Goal: Information Seeking & Learning: Learn about a topic

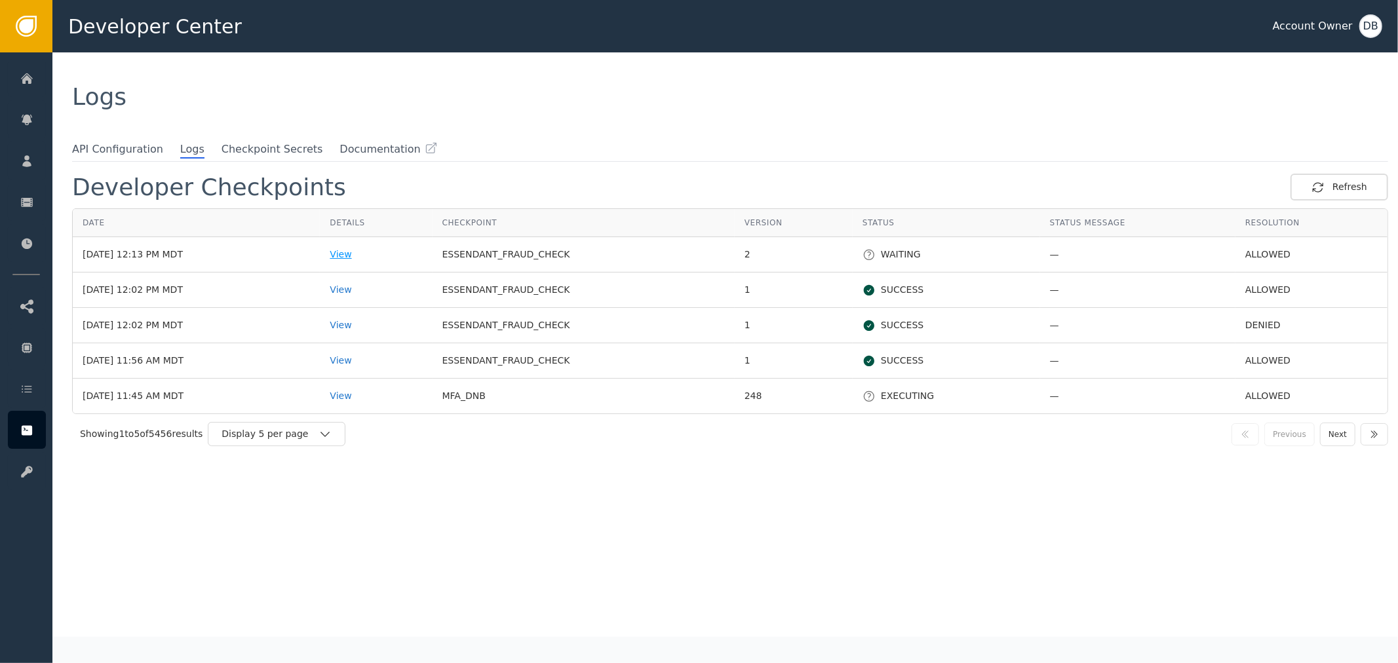
click at [369, 252] on div "View" at bounding box center [376, 255] width 92 height 14
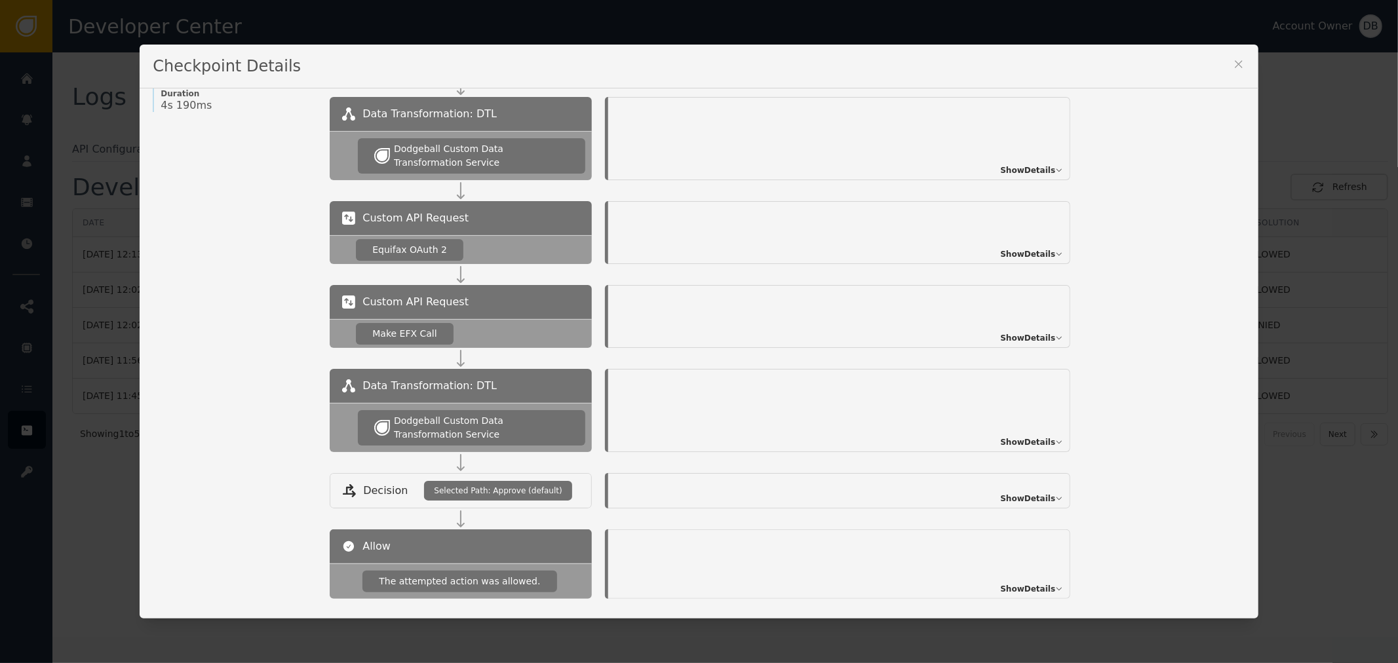
scroll to position [271, 0]
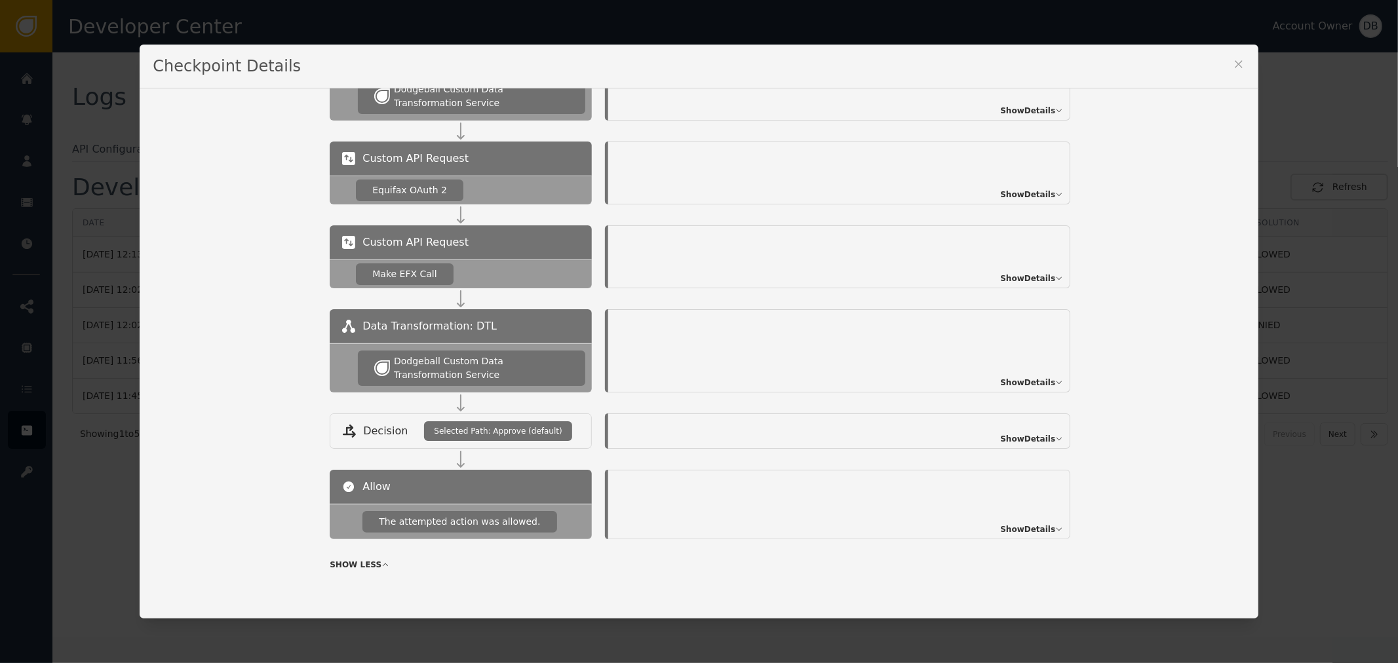
click at [1037, 279] on span "Show Details" at bounding box center [1027, 279] width 55 height 12
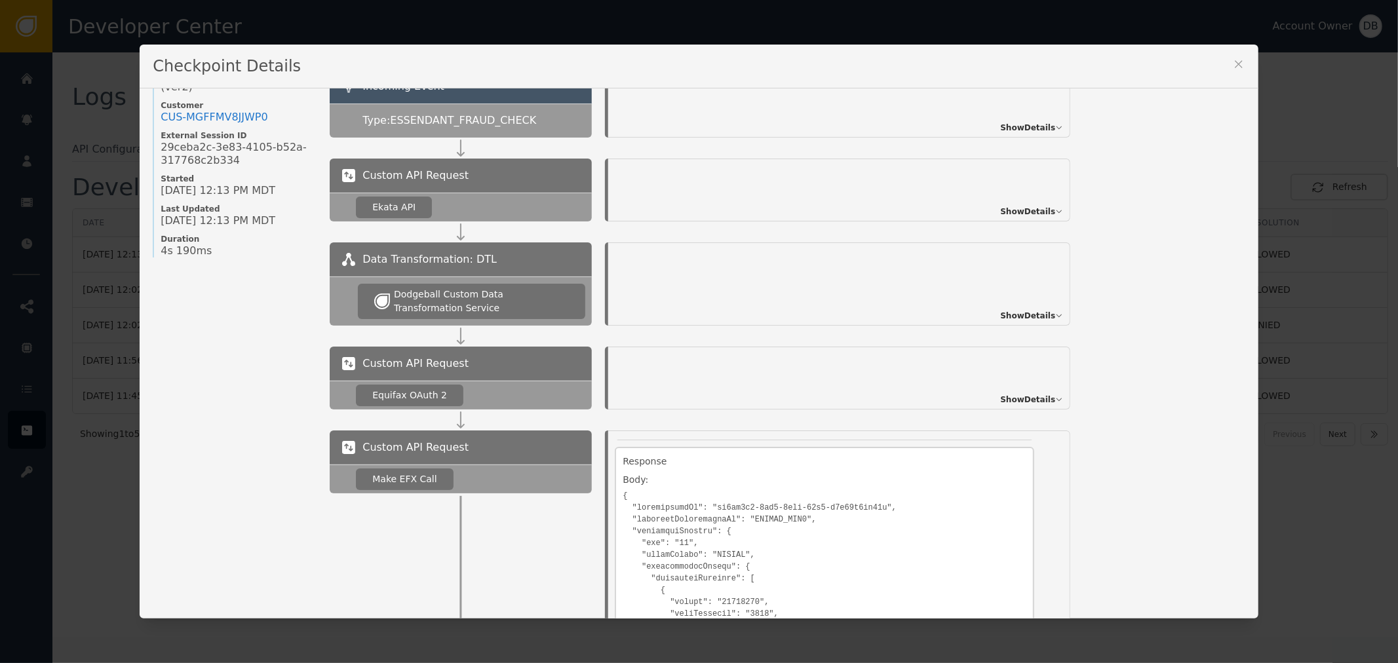
scroll to position [52, 0]
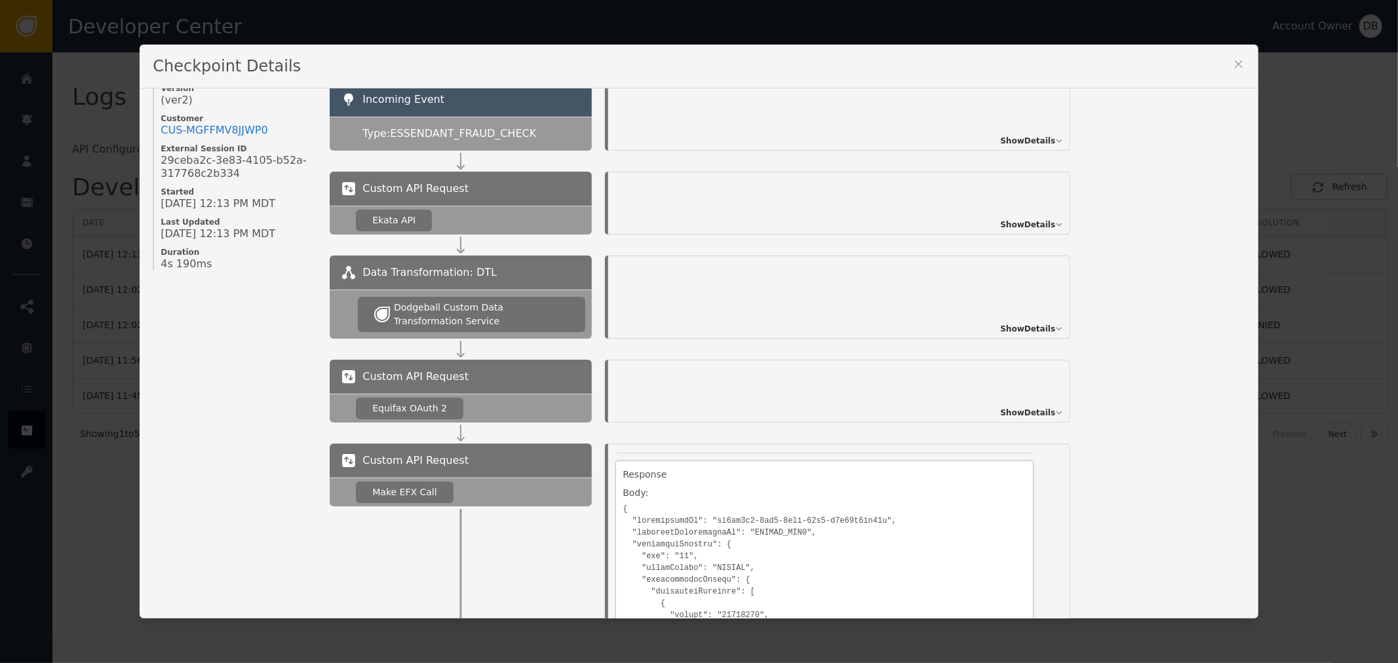
click at [1033, 225] on span "Show Details" at bounding box center [1027, 225] width 55 height 12
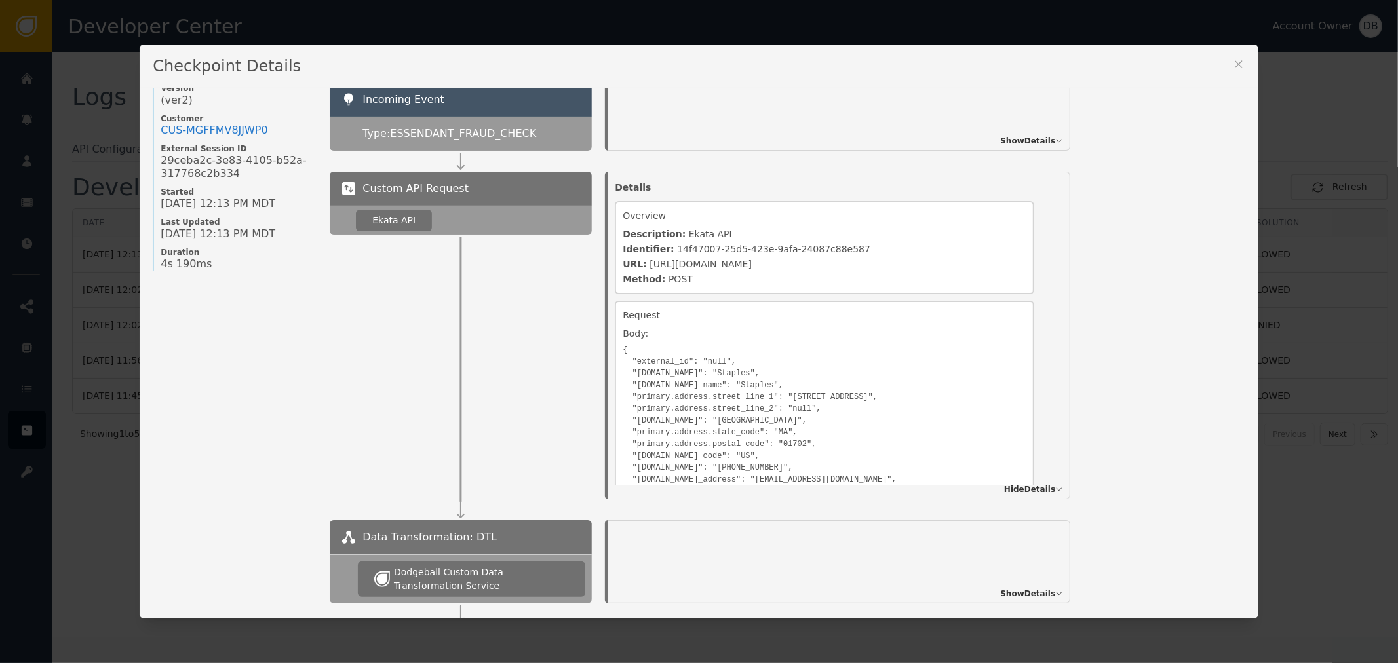
scroll to position [73, 0]
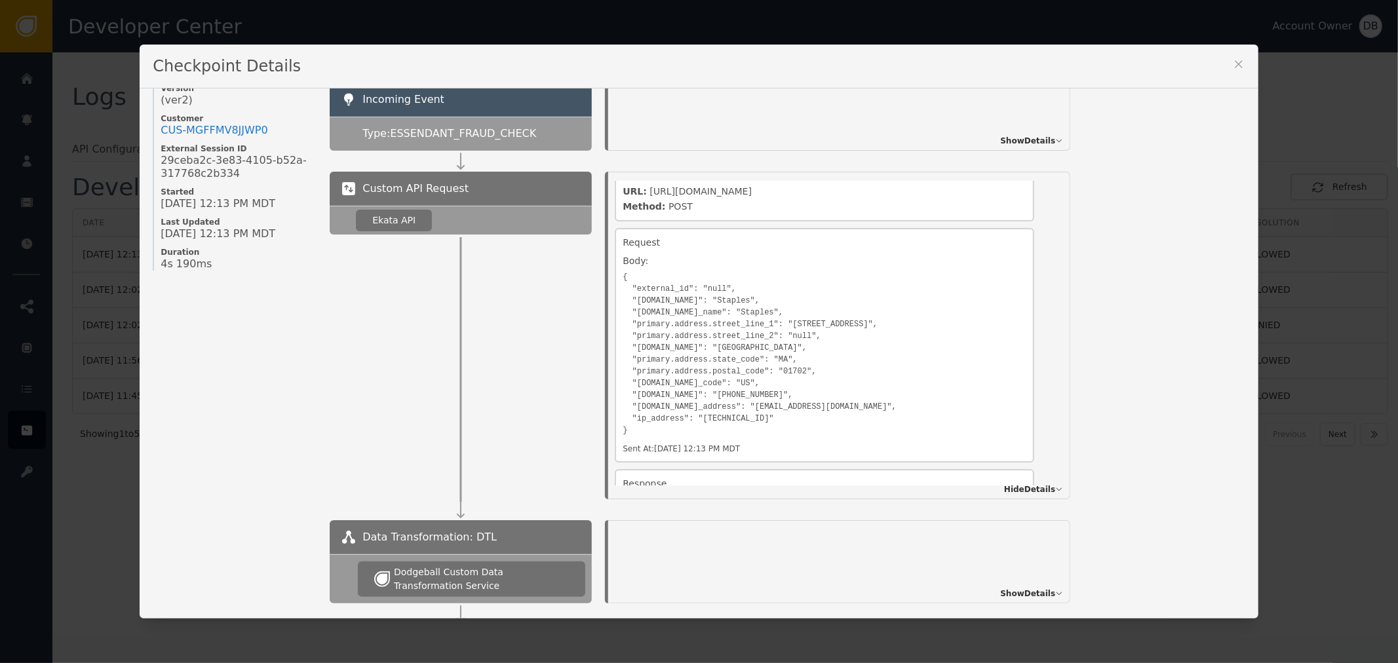
click at [653, 297] on pre "{ "external_id": "null", "[DOMAIN_NAME]": "Staples", "[DOMAIN_NAME]_name": "Sta…" at bounding box center [824, 352] width 404 height 168
drag, startPoint x: 659, startPoint y: 284, endPoint x: 691, endPoint y: 283, distance: 31.5
click at [685, 283] on pre "{ "external_id": "null", "[DOMAIN_NAME]": "Staples", "[DOMAIN_NAME]_name": "Sta…" at bounding box center [824, 352] width 404 height 168
click at [740, 295] on pre "{ "external_id": "null", "[DOMAIN_NAME]": "Staples", "[DOMAIN_NAME]_name": "Sta…" at bounding box center [824, 352] width 404 height 168
click at [1030, 252] on div "Details Overview Description: Ekata API Identifier: 14f47007-25d5-423e-9afa-240…" at bounding box center [839, 336] width 462 height 328
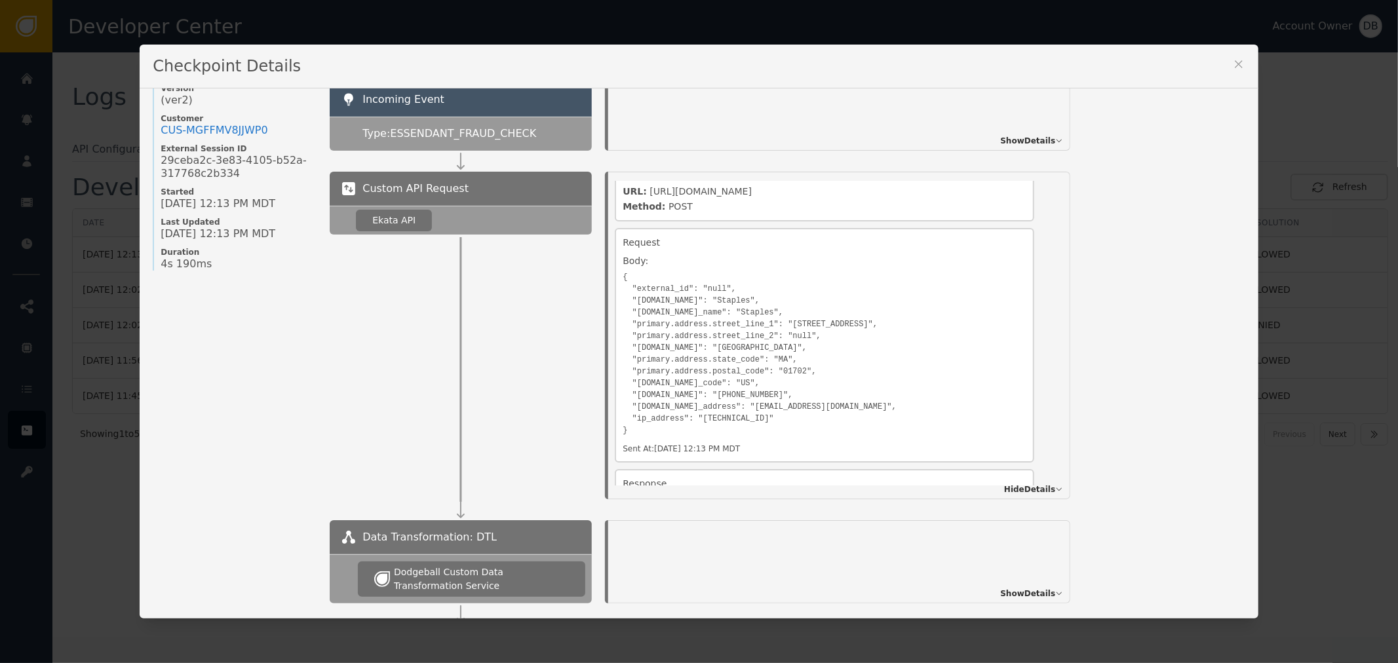
drag, startPoint x: 873, startPoint y: 282, endPoint x: 999, endPoint y: 262, distance: 127.3
click at [873, 282] on pre "{ "external_id": "null", "[DOMAIN_NAME]": "Staples", "[DOMAIN_NAME]_name": "Sta…" at bounding box center [824, 352] width 404 height 168
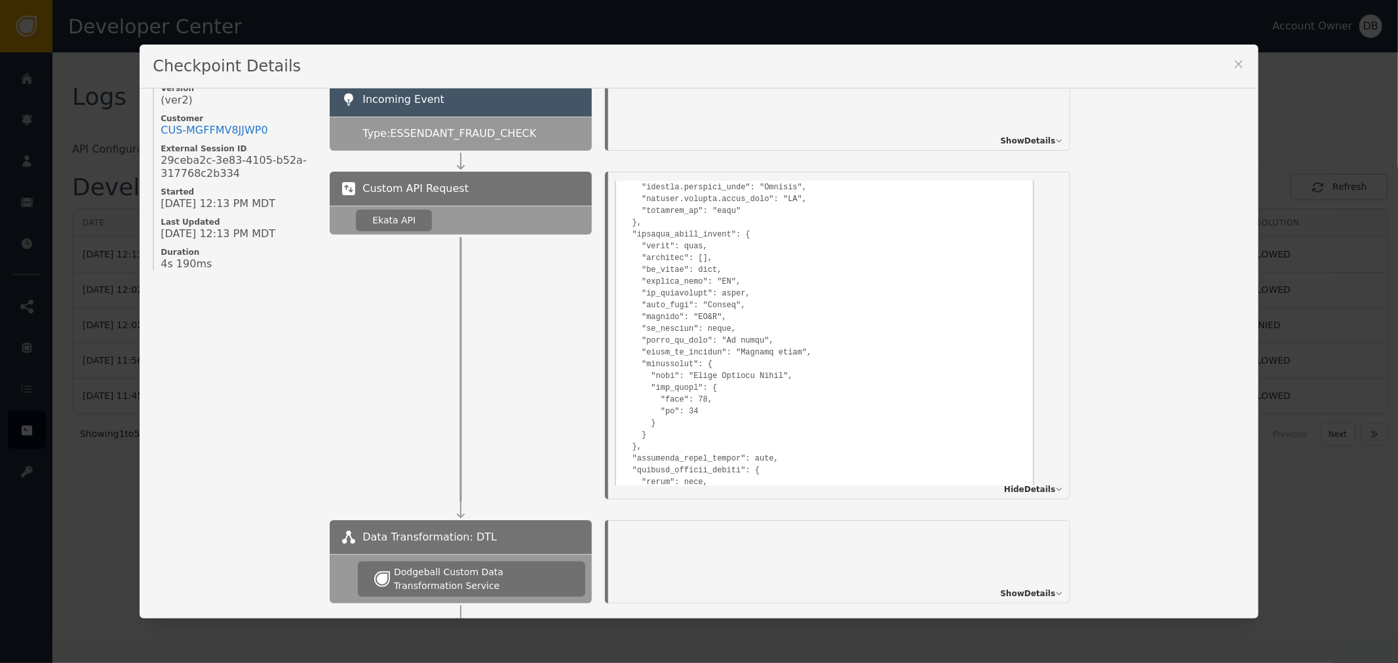
scroll to position [373, 0]
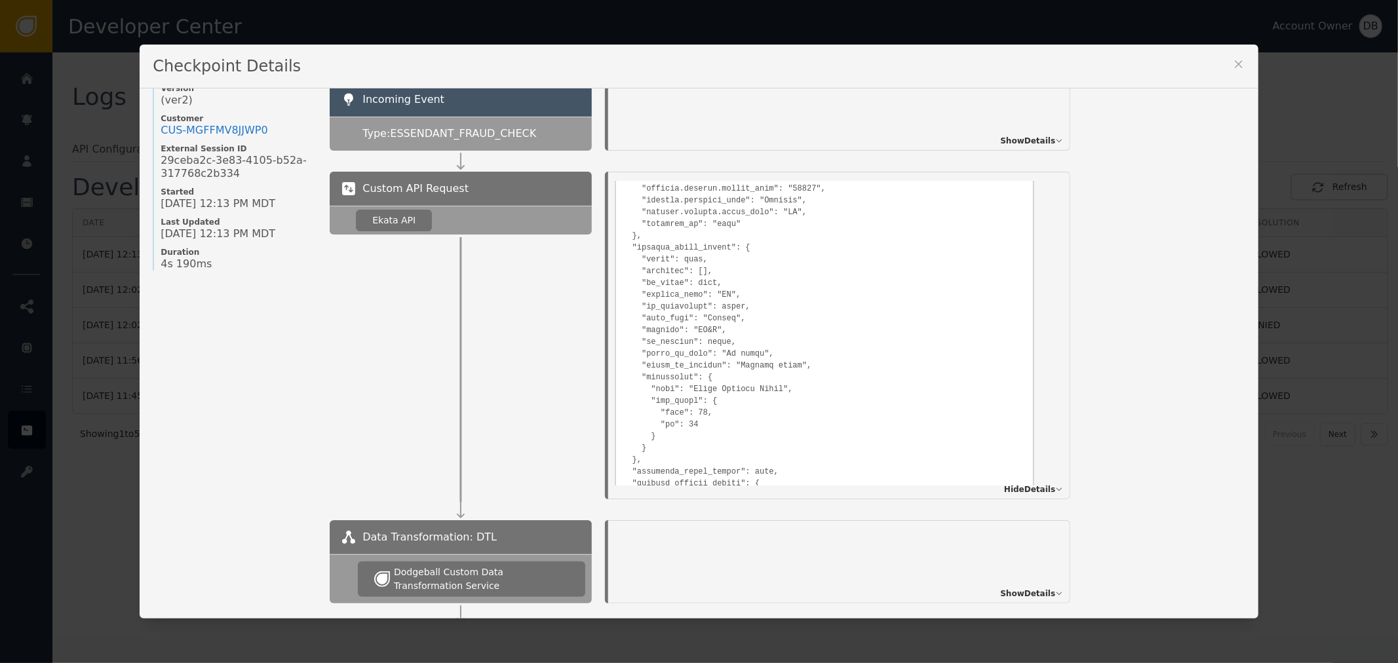
scroll to position [592, 0]
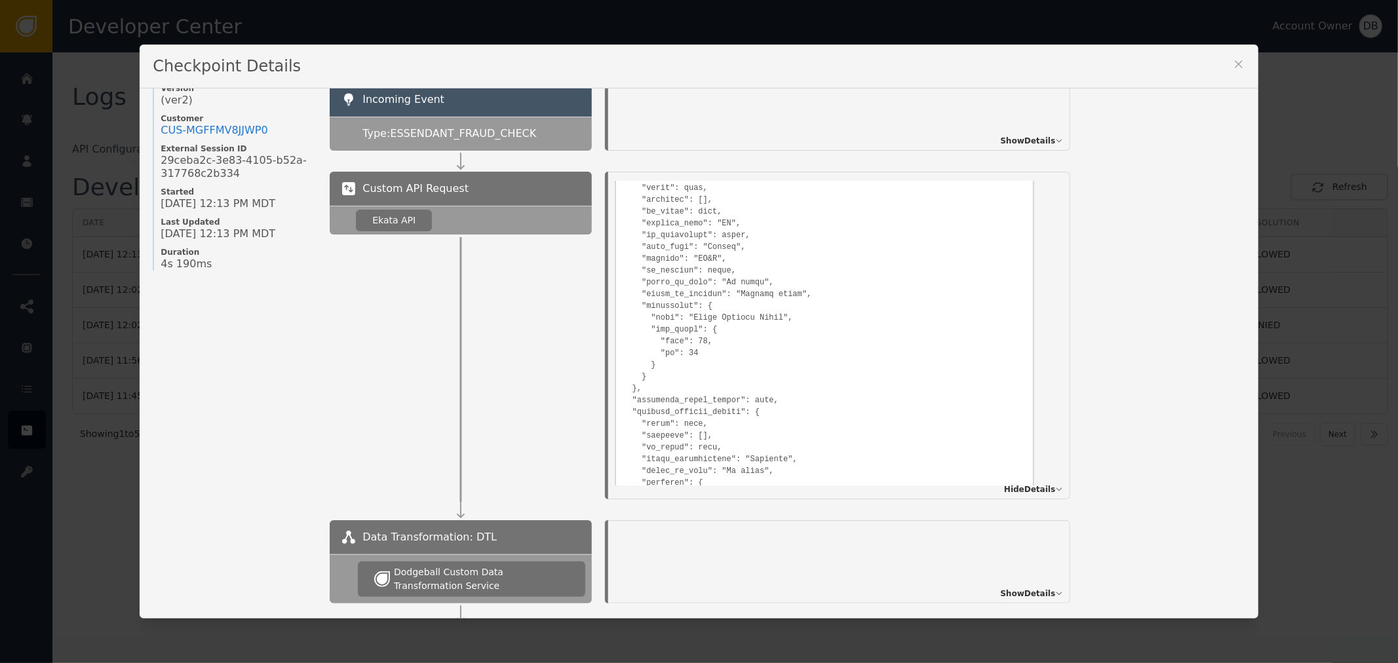
click at [687, 305] on pre at bounding box center [824, 516] width 404 height 1053
click at [692, 314] on pre at bounding box center [824, 516] width 404 height 1053
drag, startPoint x: 692, startPoint y: 314, endPoint x: 752, endPoint y: 311, distance: 59.7
click at [752, 311] on pre at bounding box center [824, 516] width 404 height 1053
drag, startPoint x: 664, startPoint y: 328, endPoint x: 692, endPoint y: 329, distance: 27.5
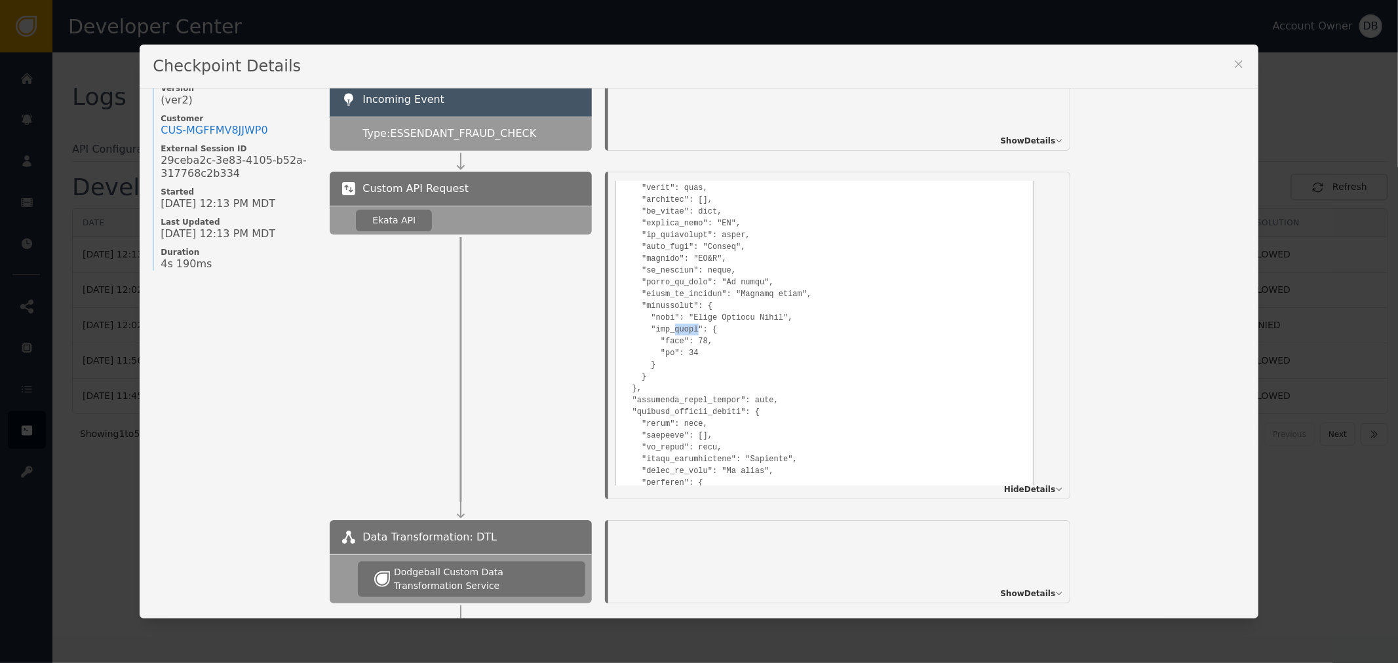
click at [692, 329] on pre at bounding box center [824, 516] width 404 height 1053
click at [689, 342] on pre at bounding box center [824, 516] width 404 height 1053
drag, startPoint x: 695, startPoint y: 333, endPoint x: 646, endPoint y: 338, distance: 49.4
click at [657, 335] on pre at bounding box center [824, 516] width 404 height 1053
drag, startPoint x: 640, startPoint y: 349, endPoint x: 715, endPoint y: 343, distance: 74.9
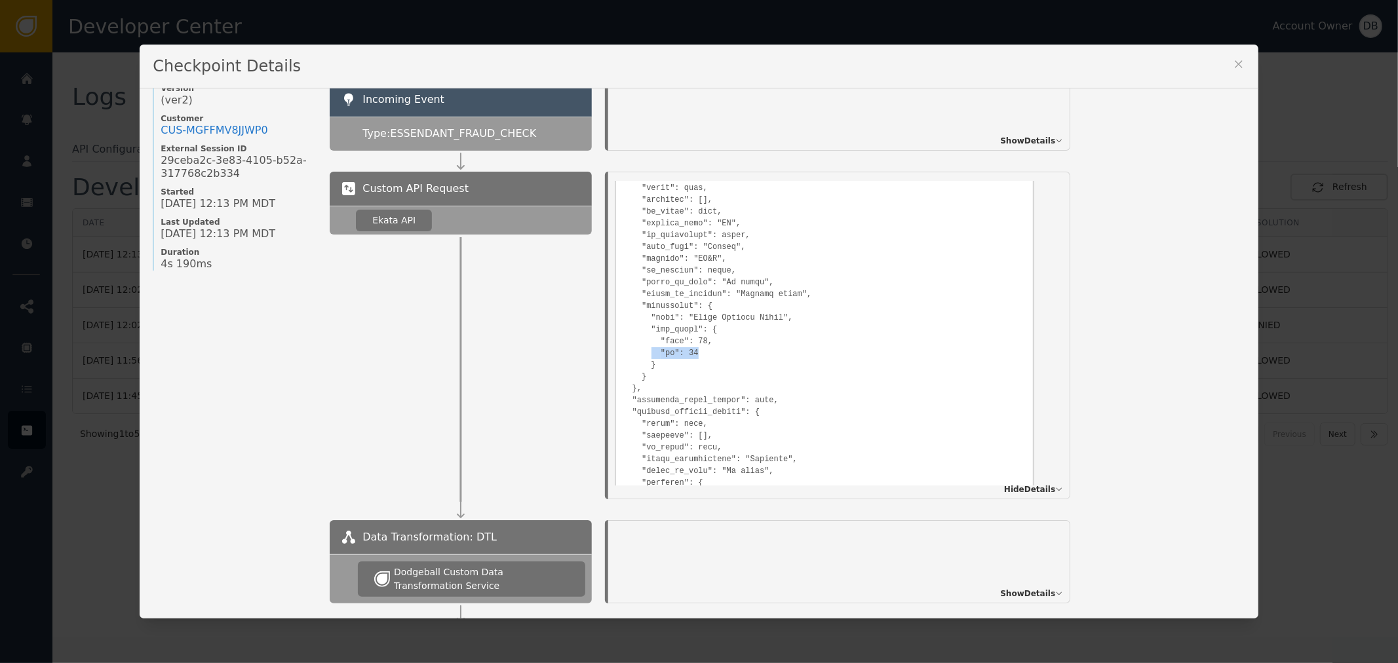
click at [713, 343] on pre at bounding box center [824, 516] width 404 height 1053
click at [715, 343] on pre at bounding box center [824, 516] width 404 height 1053
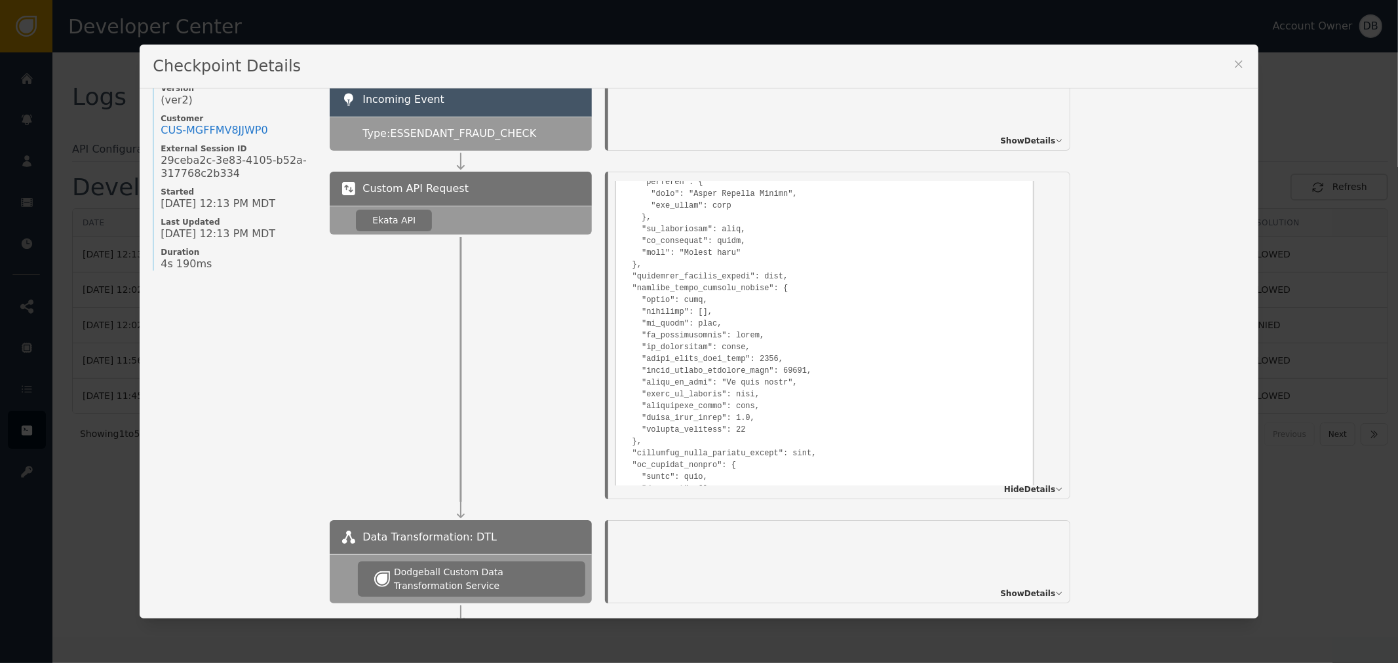
scroll to position [790, 0]
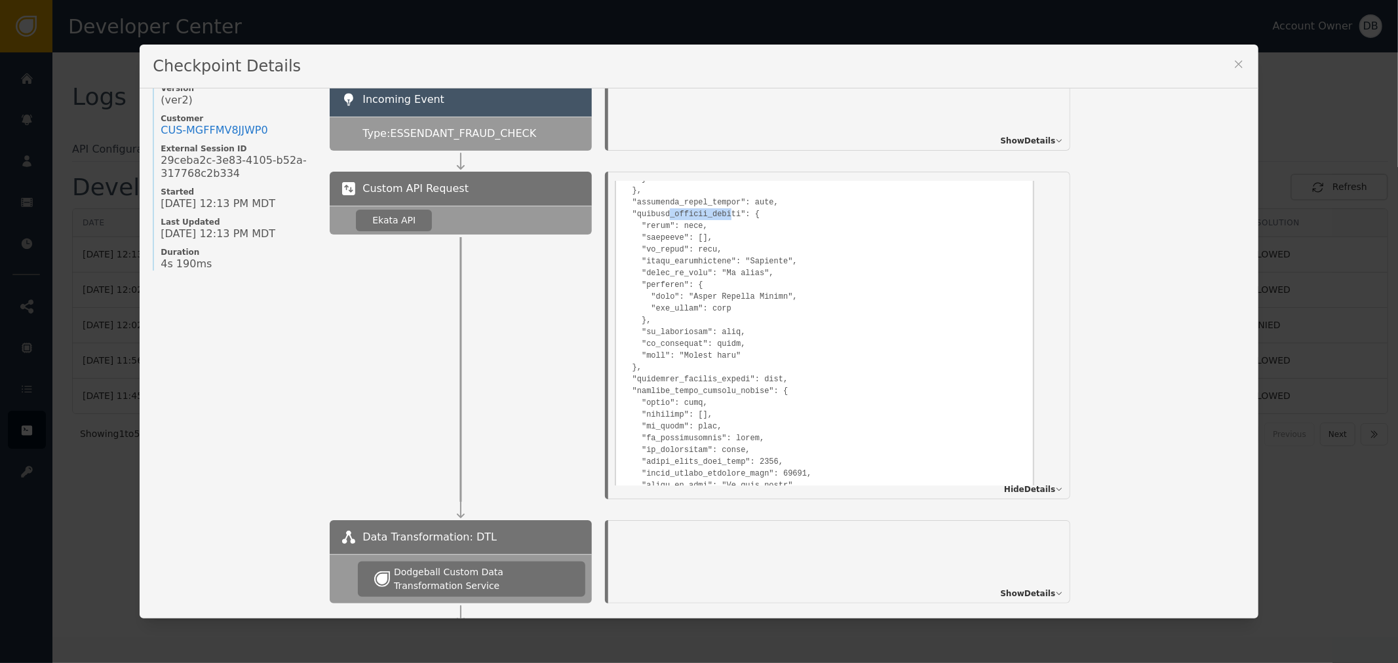
drag, startPoint x: 662, startPoint y: 206, endPoint x: 729, endPoint y: 207, distance: 66.8
click at [729, 207] on pre at bounding box center [824, 318] width 404 height 1053
drag, startPoint x: 691, startPoint y: 288, endPoint x: 760, endPoint y: 287, distance: 69.5
click at [760, 287] on pre at bounding box center [824, 318] width 404 height 1053
drag, startPoint x: 645, startPoint y: 328, endPoint x: 735, endPoint y: 324, distance: 90.5
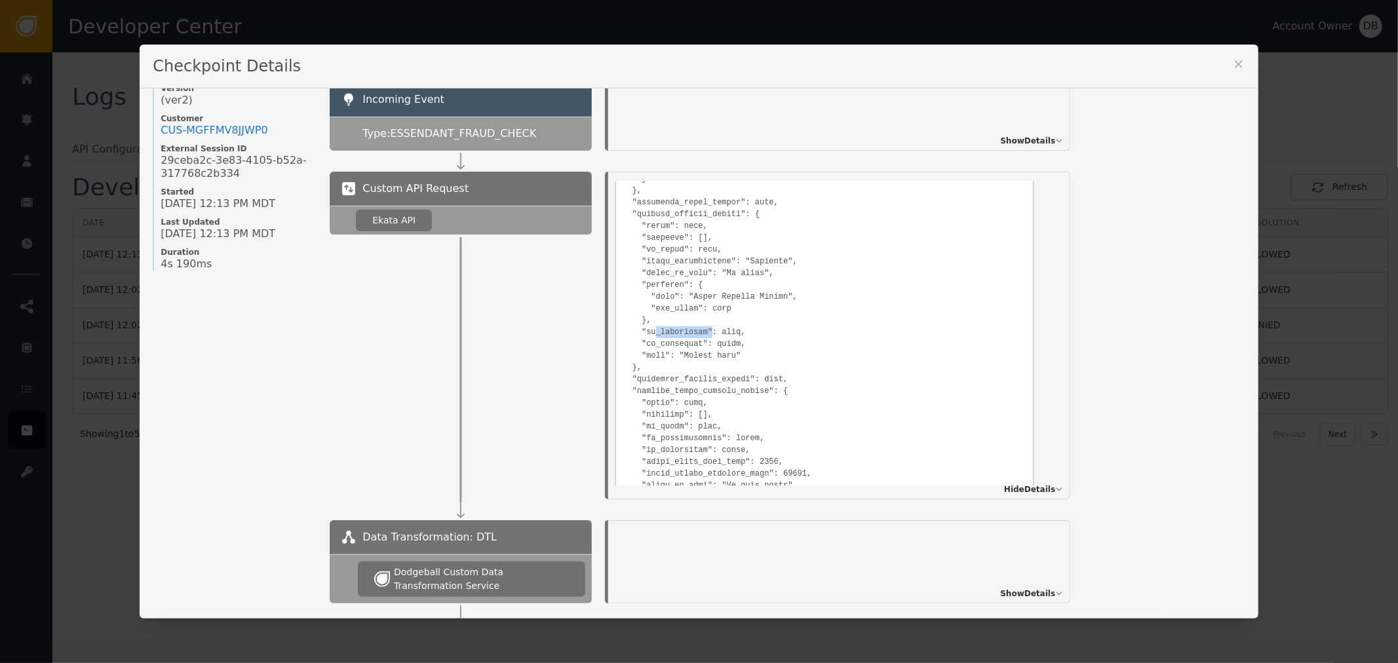
click at [728, 324] on pre at bounding box center [824, 318] width 404 height 1053
drag, startPoint x: 645, startPoint y: 334, endPoint x: 722, endPoint y: 334, distance: 76.7
click at [717, 334] on pre at bounding box center [824, 318] width 404 height 1053
drag, startPoint x: 653, startPoint y: 349, endPoint x: 714, endPoint y: 345, distance: 61.7
click at [714, 345] on pre at bounding box center [824, 318] width 404 height 1053
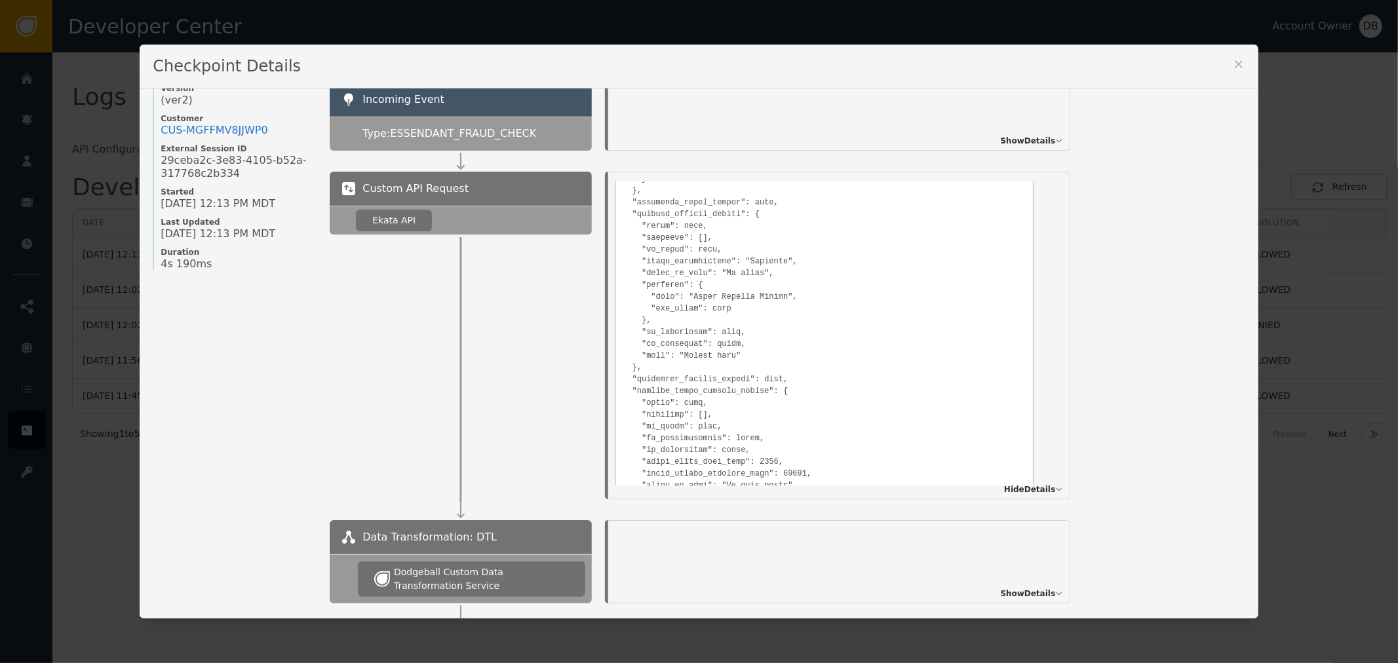
click at [755, 345] on pre at bounding box center [824, 318] width 404 height 1053
drag, startPoint x: 752, startPoint y: 345, endPoint x: 649, endPoint y: 326, distance: 104.7
click at [649, 326] on pre at bounding box center [824, 318] width 404 height 1053
drag, startPoint x: 658, startPoint y: 277, endPoint x: 742, endPoint y: 304, distance: 88.1
click at [731, 303] on pre at bounding box center [824, 318] width 404 height 1053
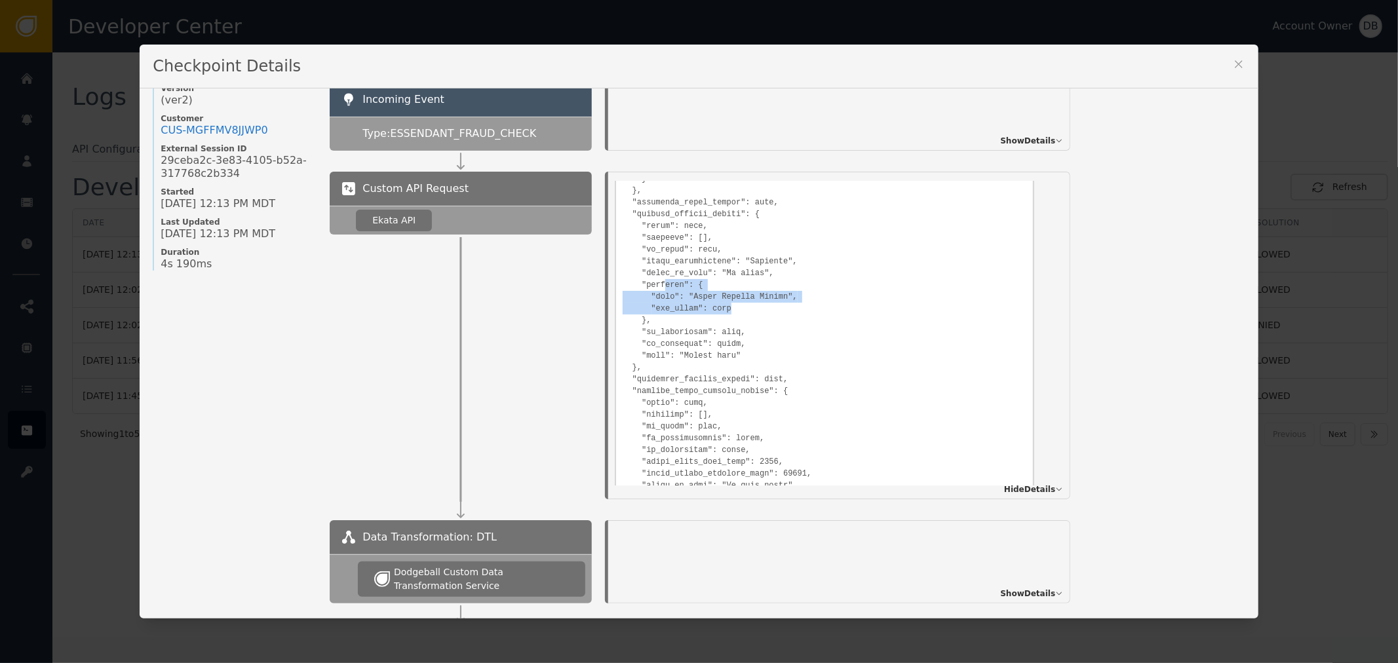
scroll to position [862, 0]
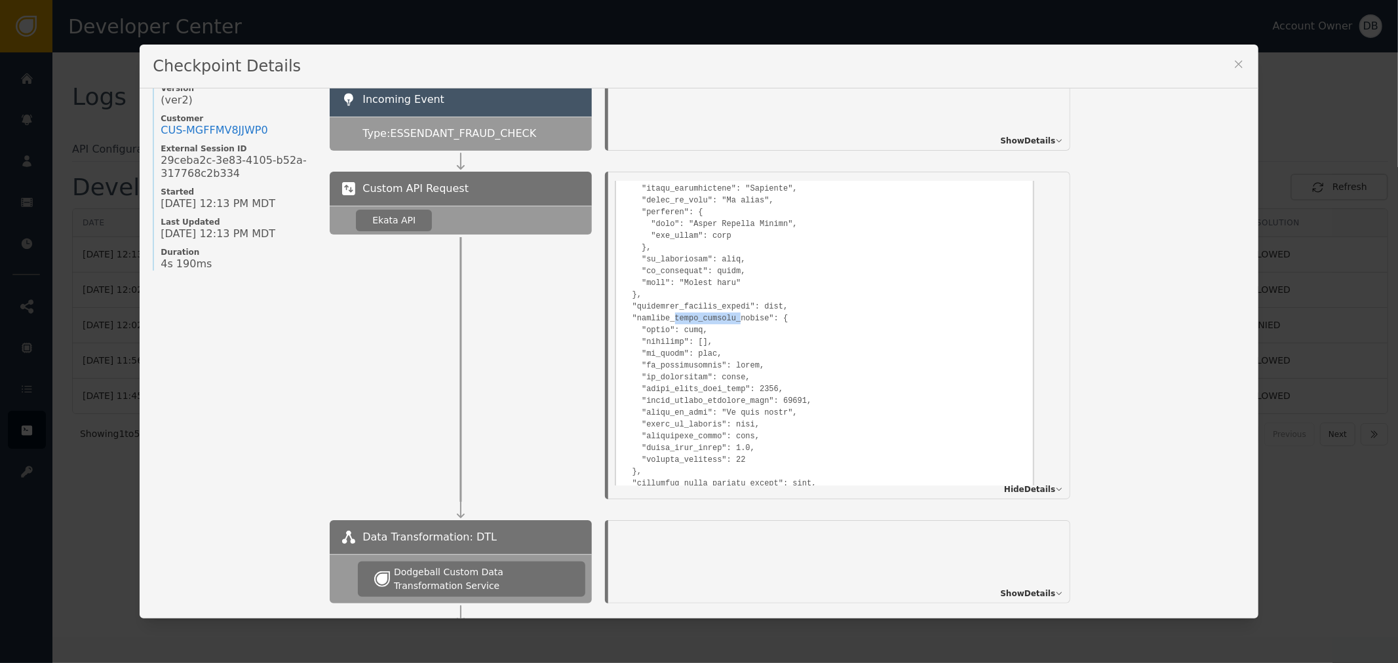
drag, startPoint x: 666, startPoint y: 312, endPoint x: 736, endPoint y: 315, distance: 70.2
click at [736, 315] on pre at bounding box center [824, 246] width 404 height 1053
drag, startPoint x: 662, startPoint y: 419, endPoint x: 763, endPoint y: 416, distance: 101.6
click at [763, 416] on pre at bounding box center [824, 246] width 404 height 1053
drag, startPoint x: 725, startPoint y: 425, endPoint x: 631, endPoint y: 430, distance: 93.8
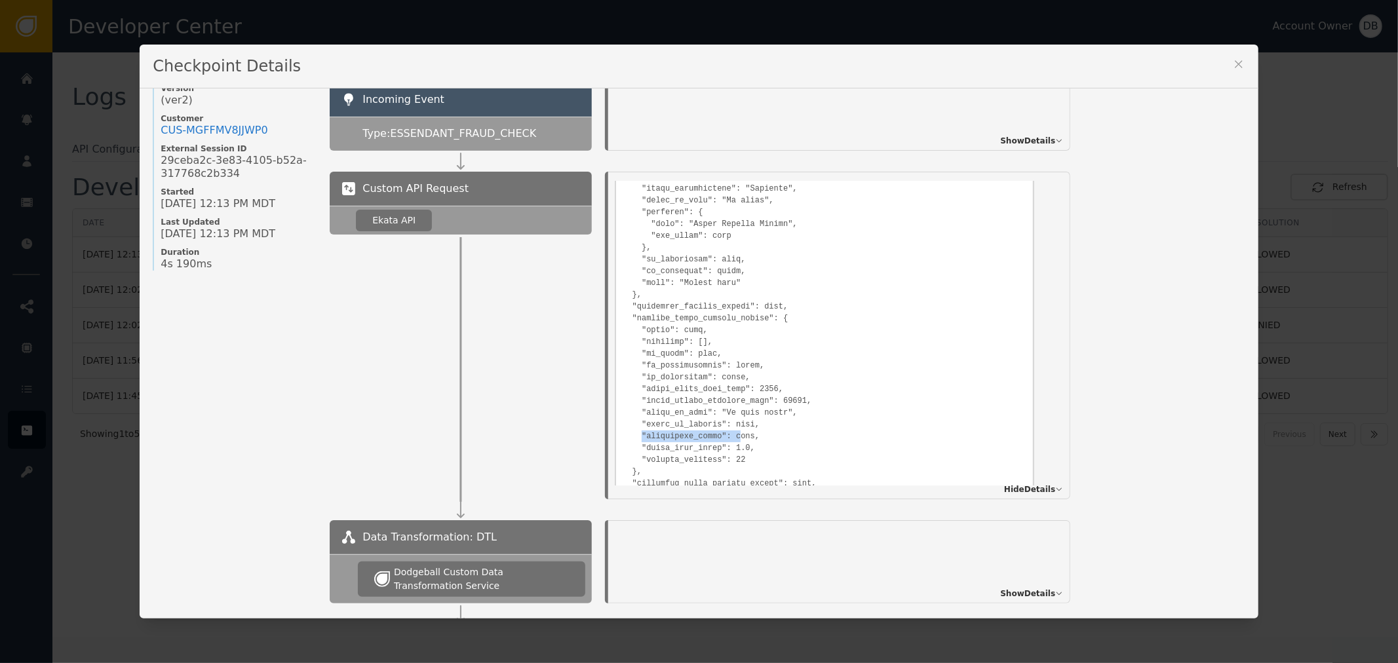
click at [631, 430] on pre at bounding box center [824, 246] width 404 height 1053
drag, startPoint x: 630, startPoint y: 416, endPoint x: 770, endPoint y: 423, distance: 140.4
click at [767, 421] on pre at bounding box center [824, 246] width 404 height 1053
drag, startPoint x: 708, startPoint y: 385, endPoint x: 778, endPoint y: 385, distance: 70.8
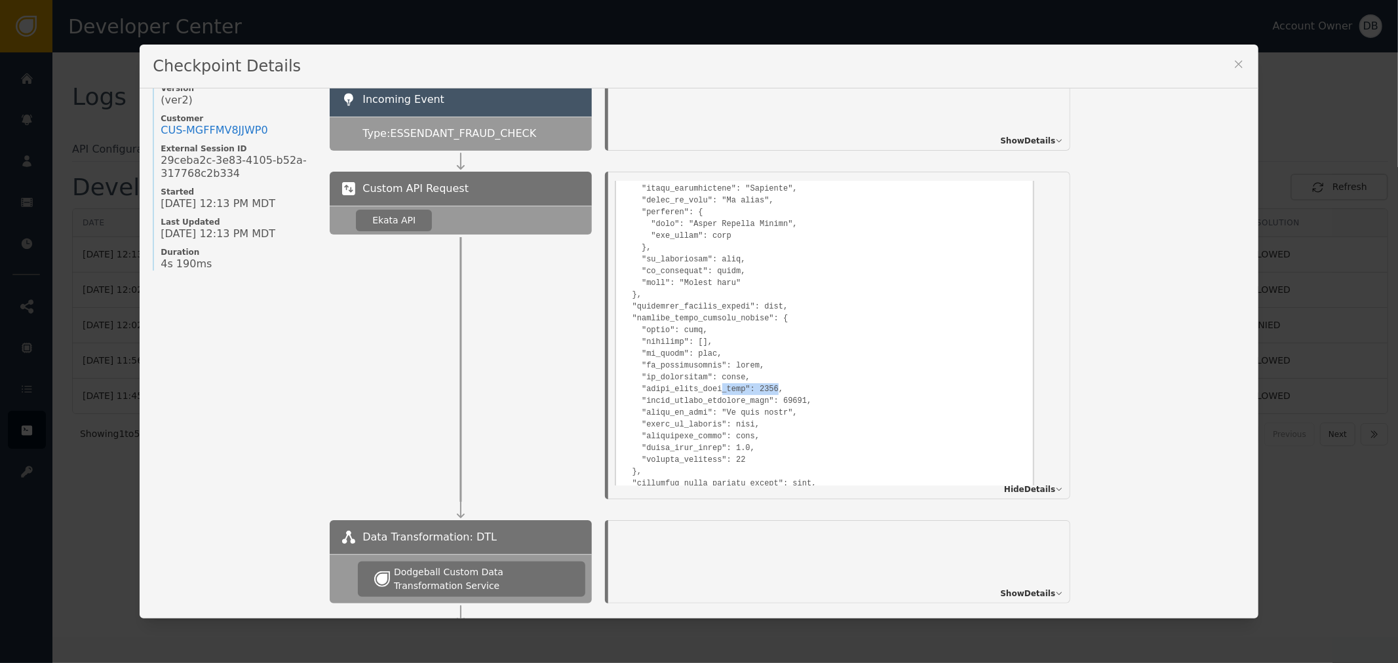
click at [774, 385] on pre at bounding box center [824, 246] width 404 height 1053
click at [774, 397] on pre at bounding box center [824, 246] width 404 height 1053
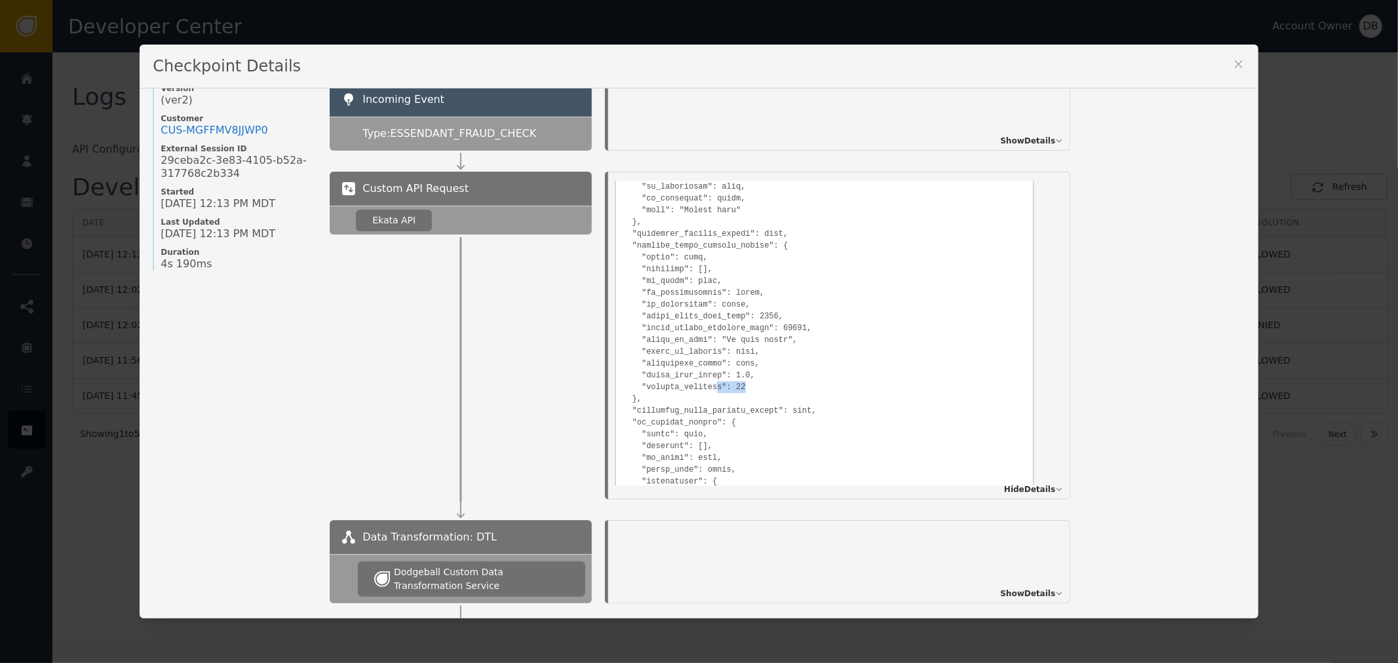
drag, startPoint x: 747, startPoint y: 376, endPoint x: 698, endPoint y: 375, distance: 49.1
click at [698, 375] on pre at bounding box center [824, 173] width 404 height 1053
click at [695, 384] on pre at bounding box center [824, 173] width 404 height 1053
click at [728, 383] on pre at bounding box center [824, 173] width 404 height 1053
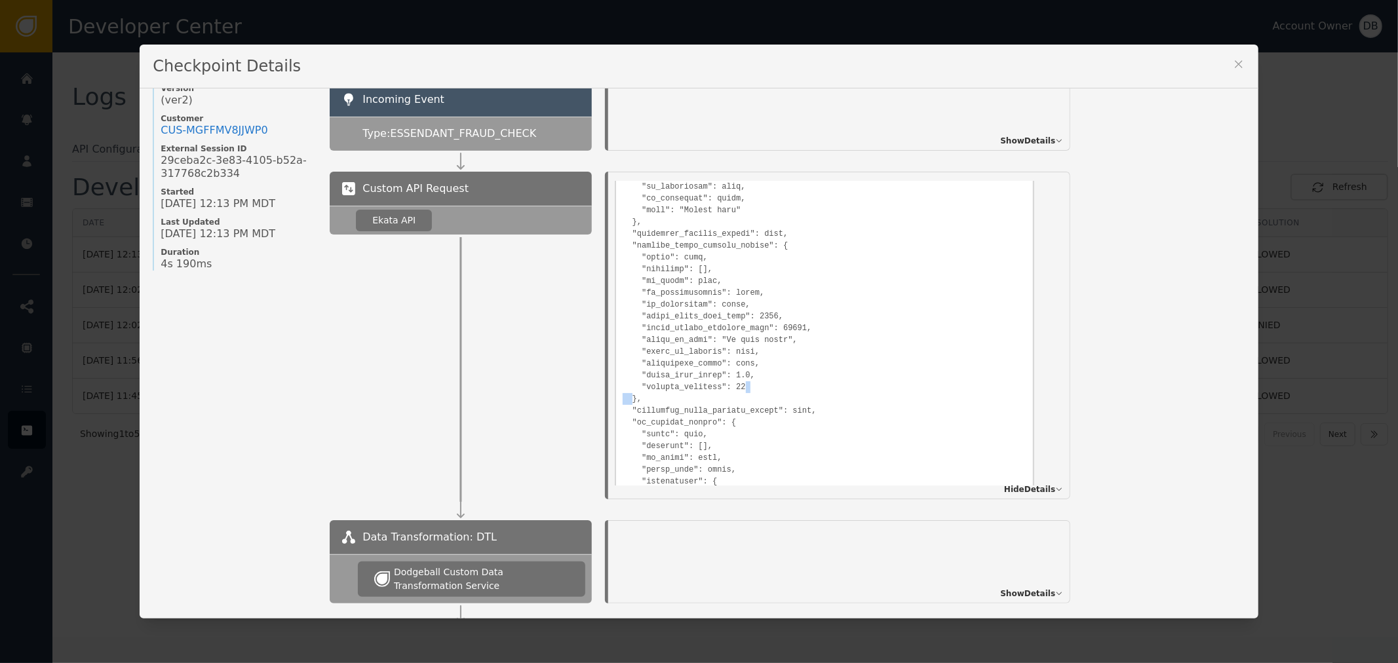
click at [728, 383] on pre at bounding box center [824, 173] width 404 height 1053
click at [723, 377] on pre at bounding box center [824, 173] width 404 height 1053
click at [666, 381] on pre at bounding box center [824, 173] width 404 height 1053
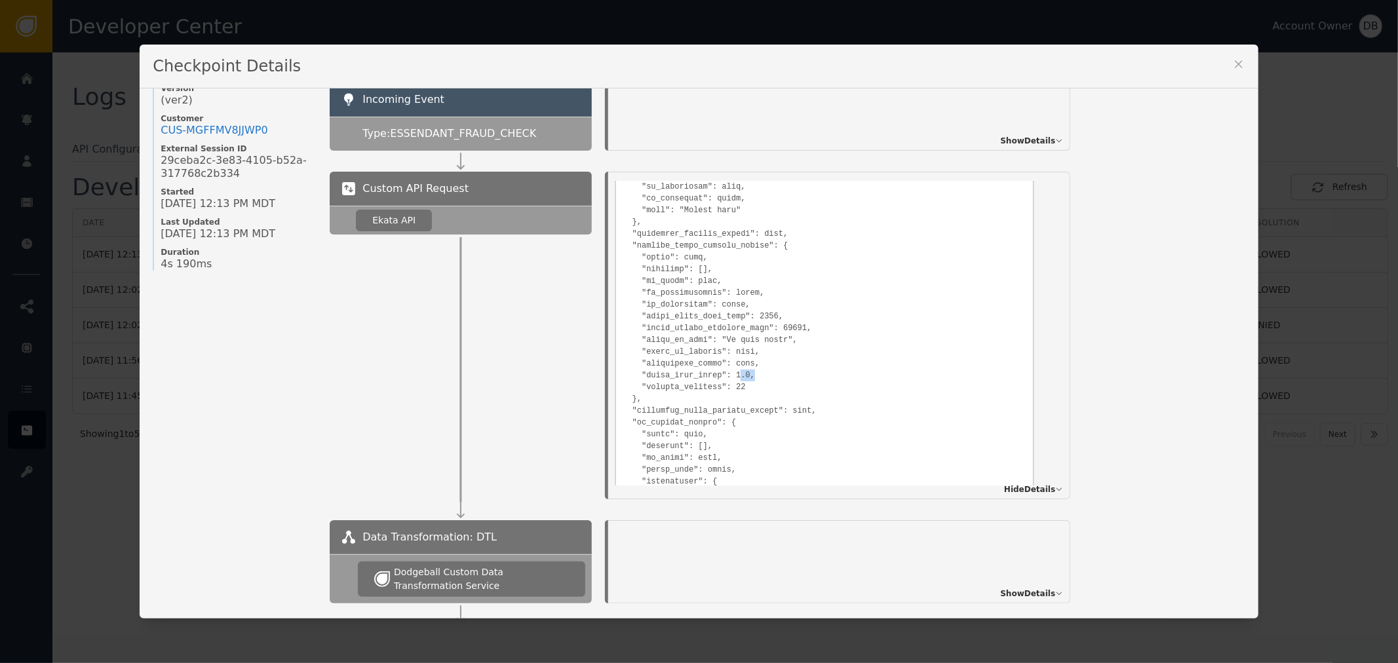
drag, startPoint x: 726, startPoint y: 369, endPoint x: 744, endPoint y: 370, distance: 17.7
click at [742, 369] on pre at bounding box center [824, 173] width 404 height 1053
drag, startPoint x: 750, startPoint y: 390, endPoint x: 737, endPoint y: 380, distance: 15.9
click at [743, 387] on pre at bounding box center [824, 173] width 404 height 1053
drag, startPoint x: 731, startPoint y: 371, endPoint x: 721, endPoint y: 369, distance: 10.7
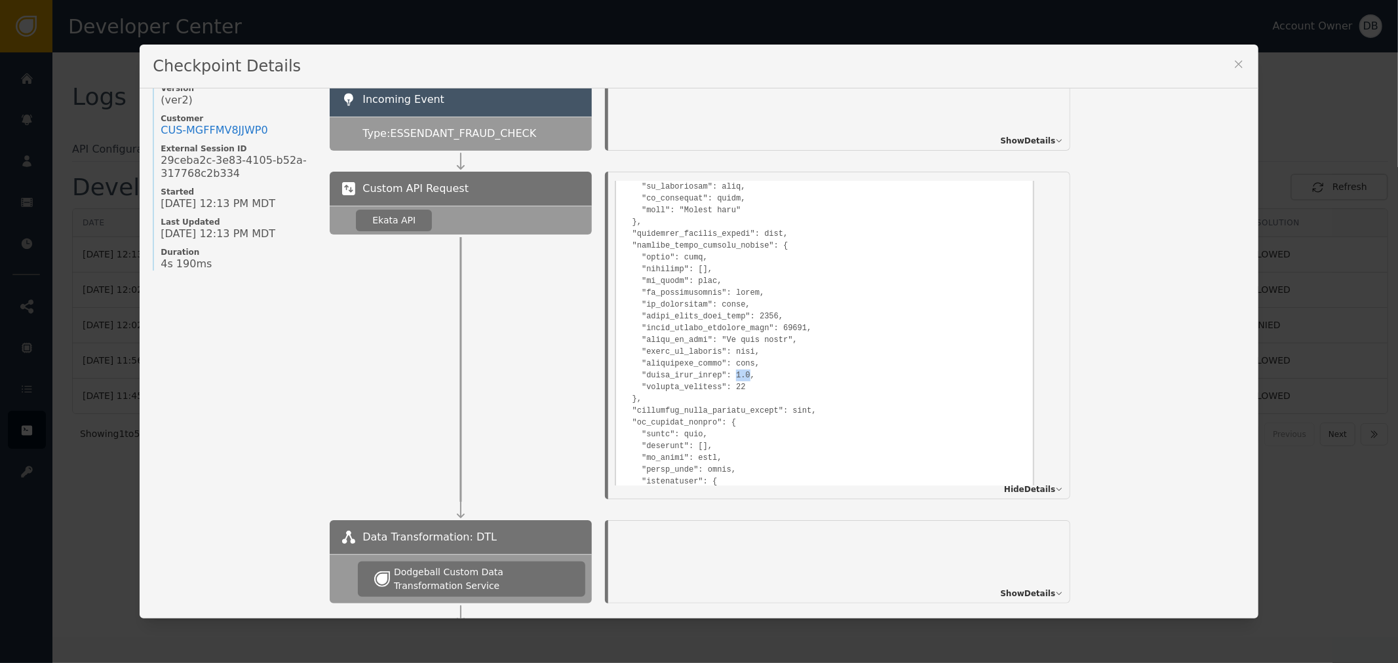
click at [717, 367] on pre at bounding box center [824, 173] width 404 height 1053
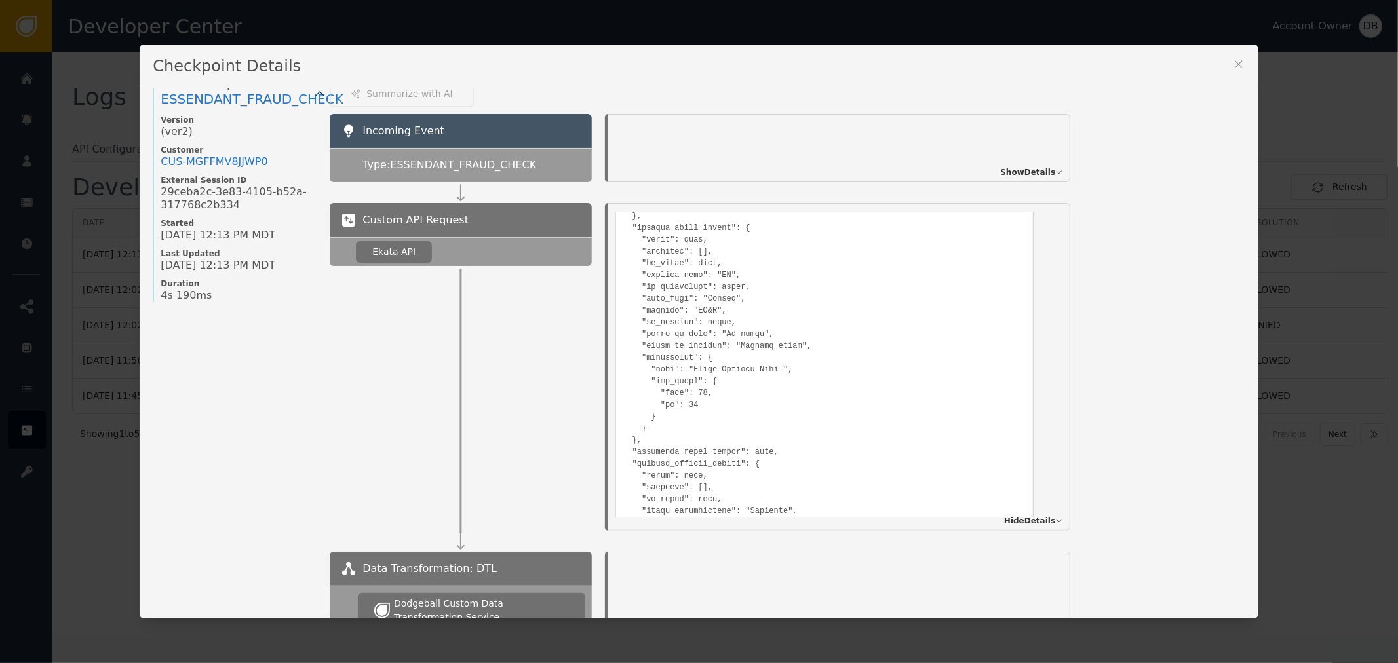
scroll to position [0, 0]
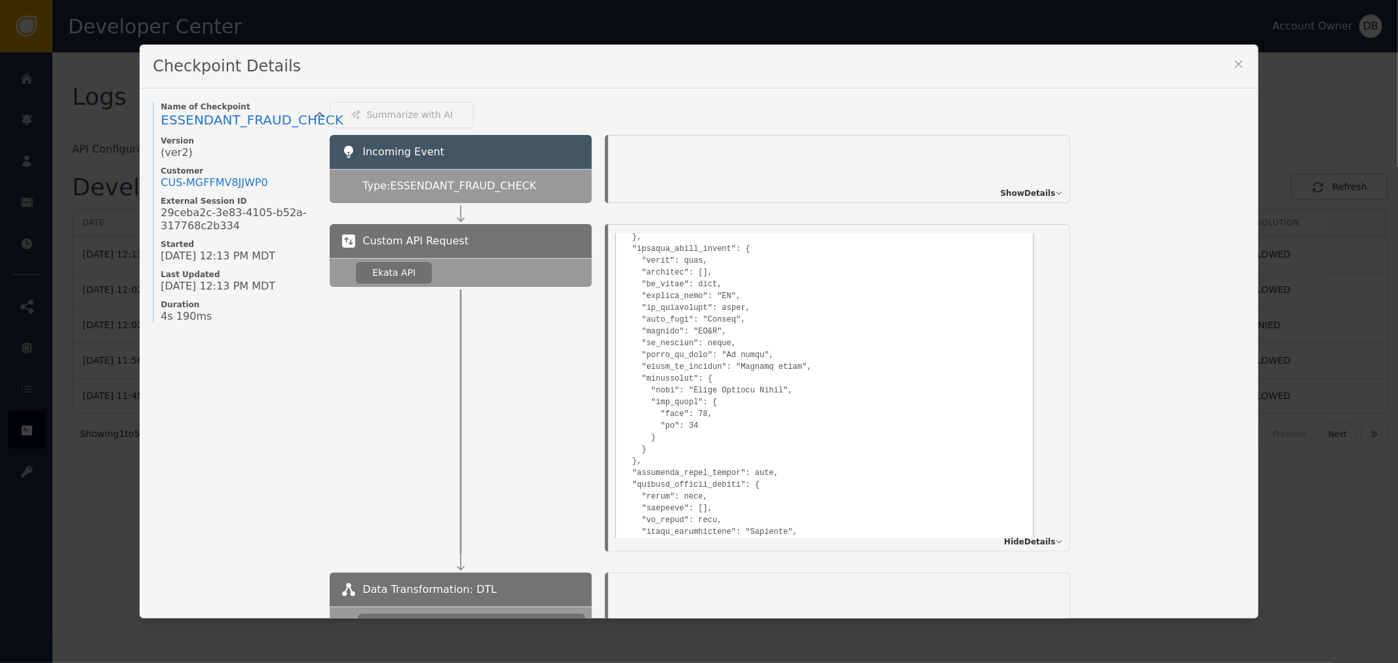
click at [1025, 187] on span "Show Details" at bounding box center [1027, 193] width 55 height 12
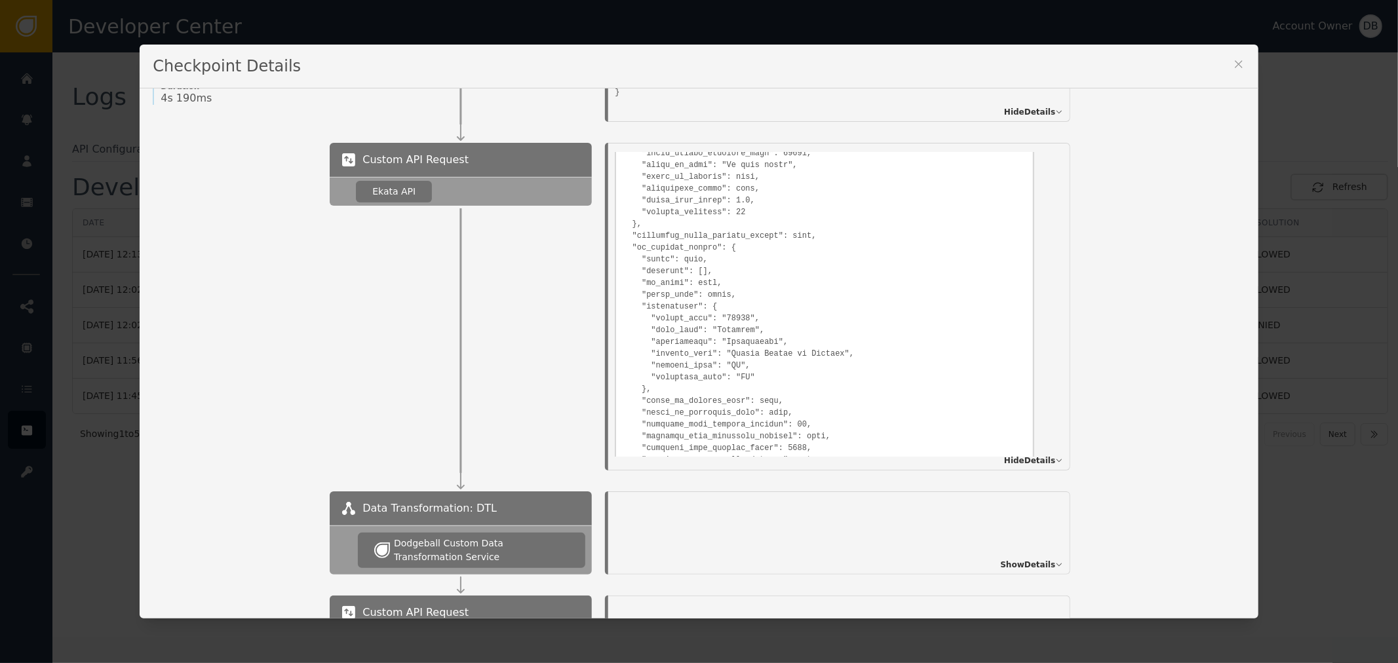
scroll to position [1154, 0]
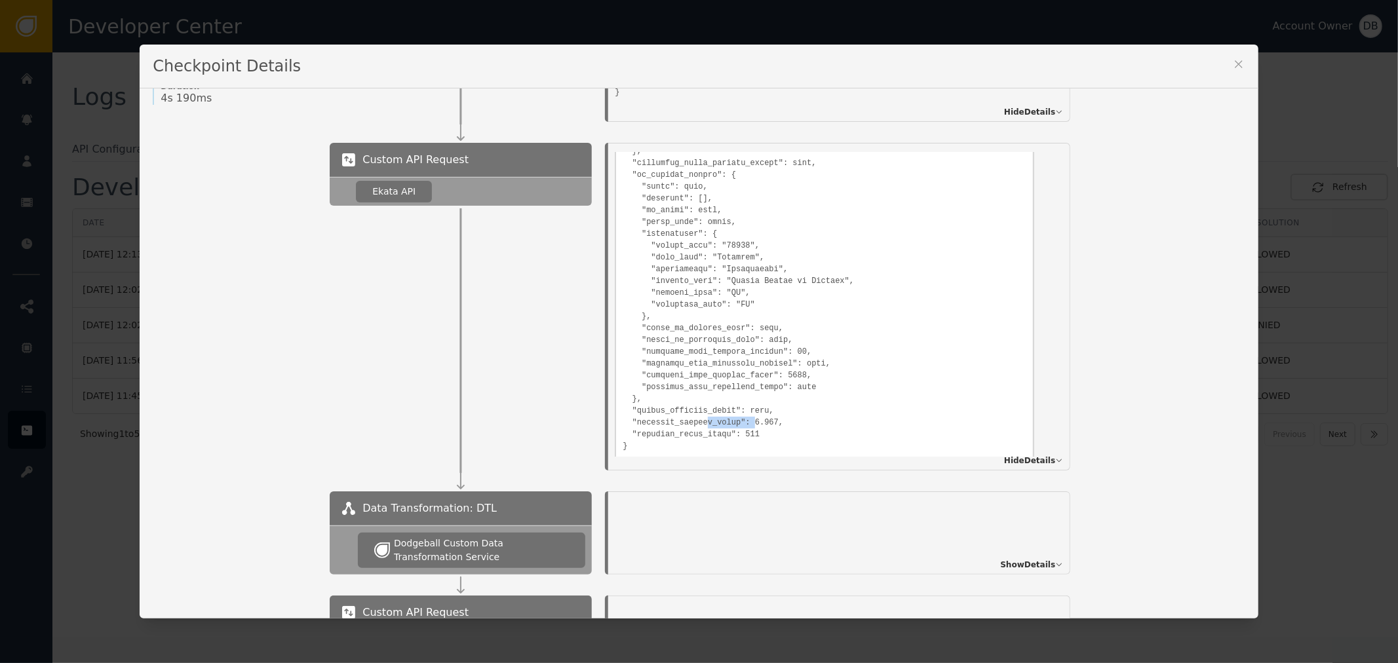
drag, startPoint x: 696, startPoint y: 416, endPoint x: 757, endPoint y: 413, distance: 61.6
drag, startPoint x: 757, startPoint y: 429, endPoint x: 638, endPoint y: 421, distance: 119.5
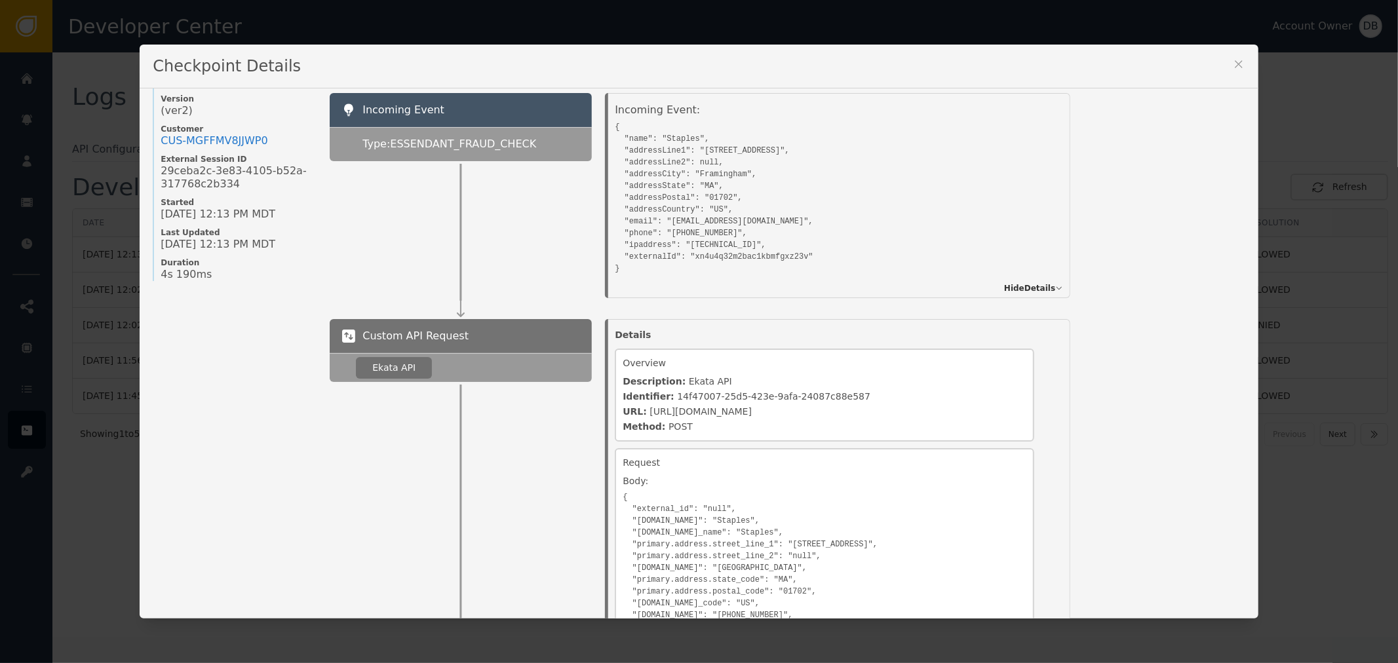
scroll to position [0, 0]
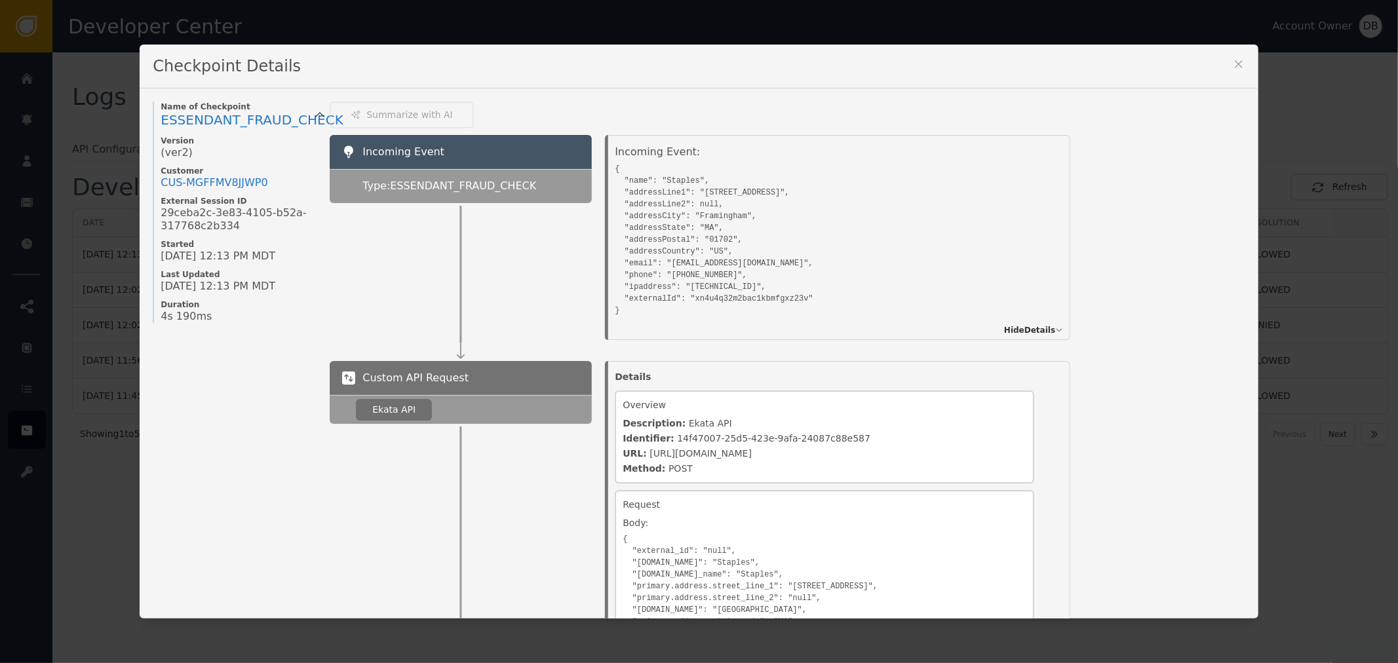
click at [1232, 67] on icon at bounding box center [1238, 64] width 13 height 13
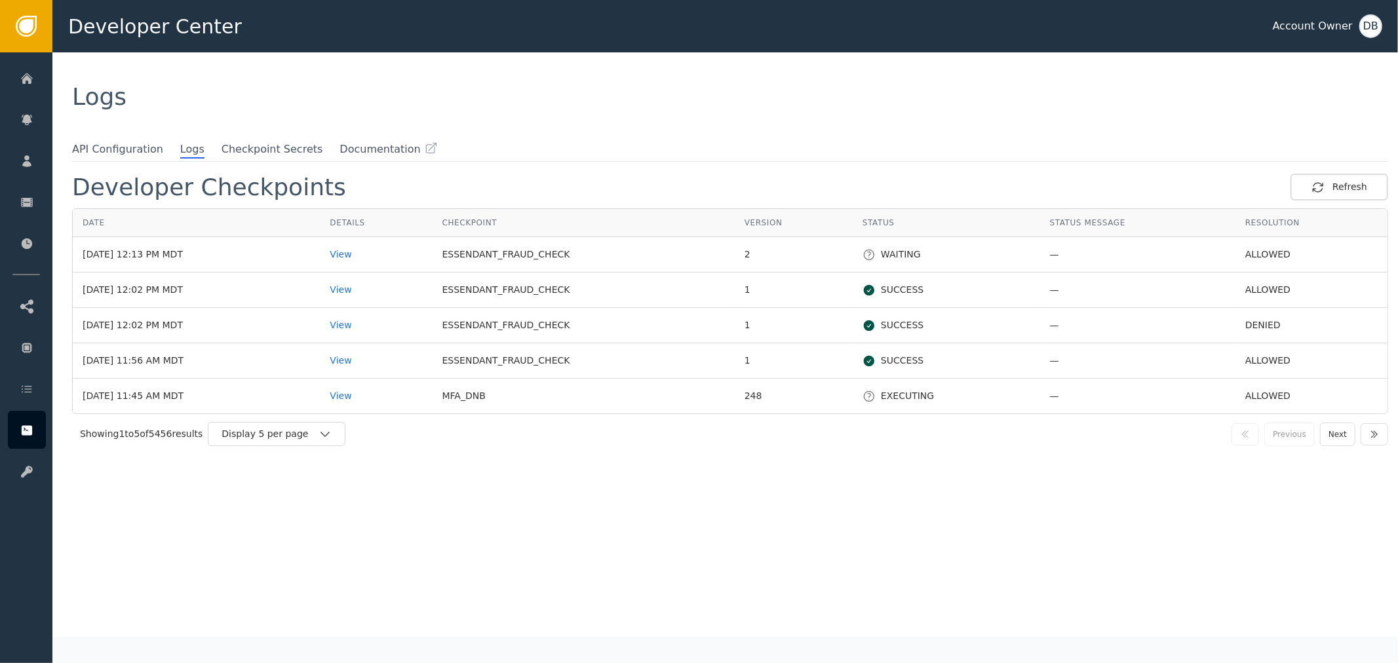
click at [587, 542] on div "Developer Checkpoints Refresh Date Details Checkpoint Version Status Status Mes…" at bounding box center [730, 405] width 1316 height 463
